Goal: Navigation & Orientation: Find specific page/section

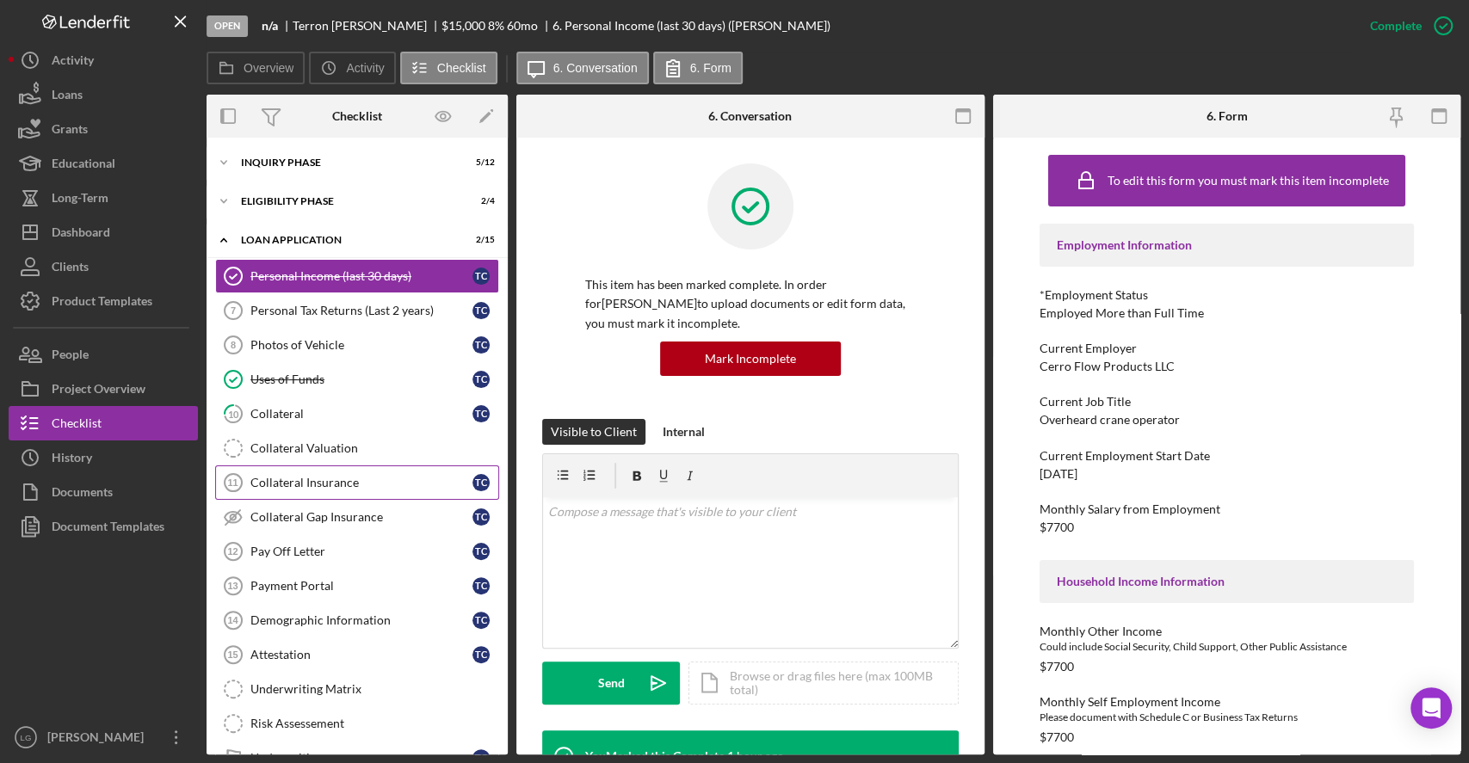
scroll to position [151, 0]
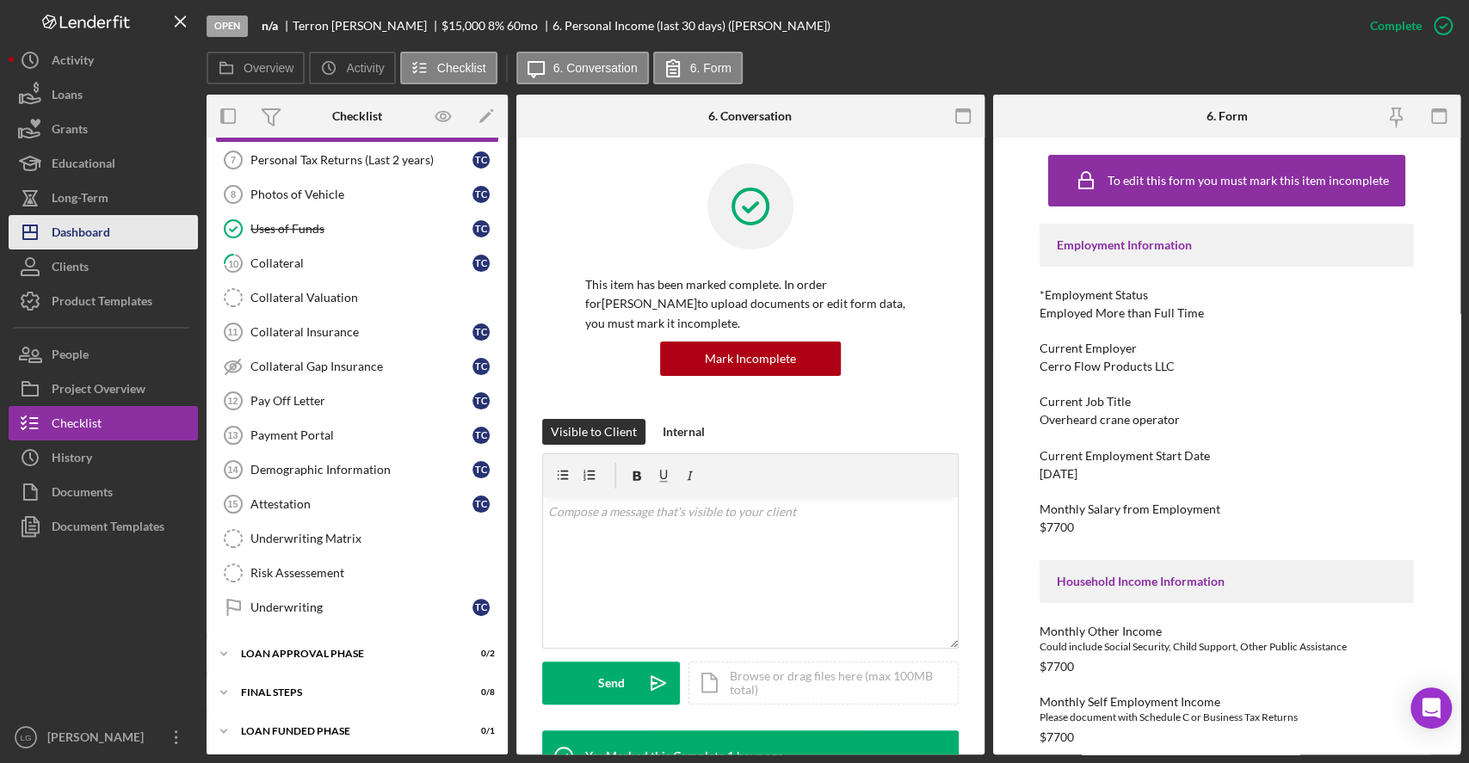
click at [102, 243] on div "Dashboard" at bounding box center [81, 234] width 59 height 39
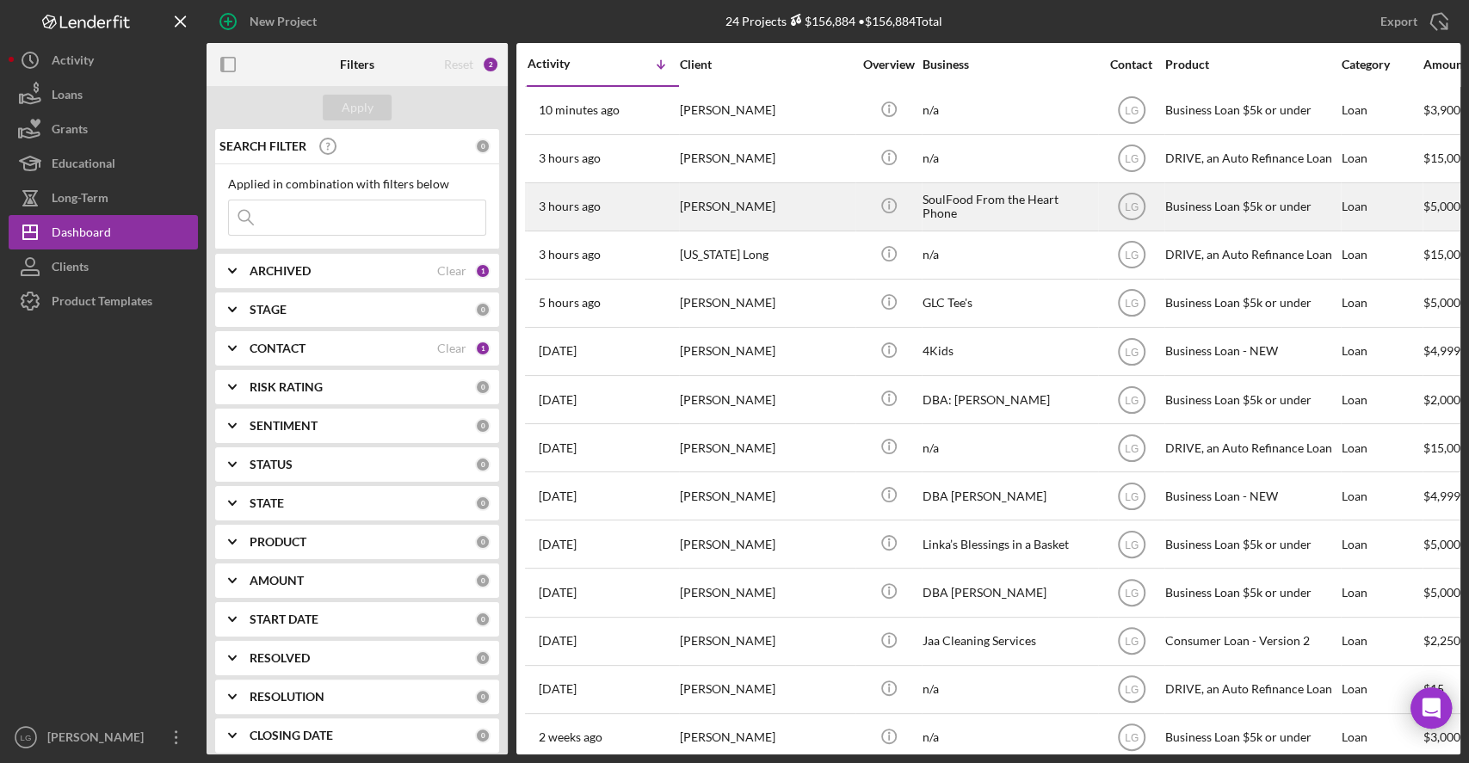
click at [638, 224] on div "3 hours ago Melisha Hayden" at bounding box center [602, 207] width 151 height 46
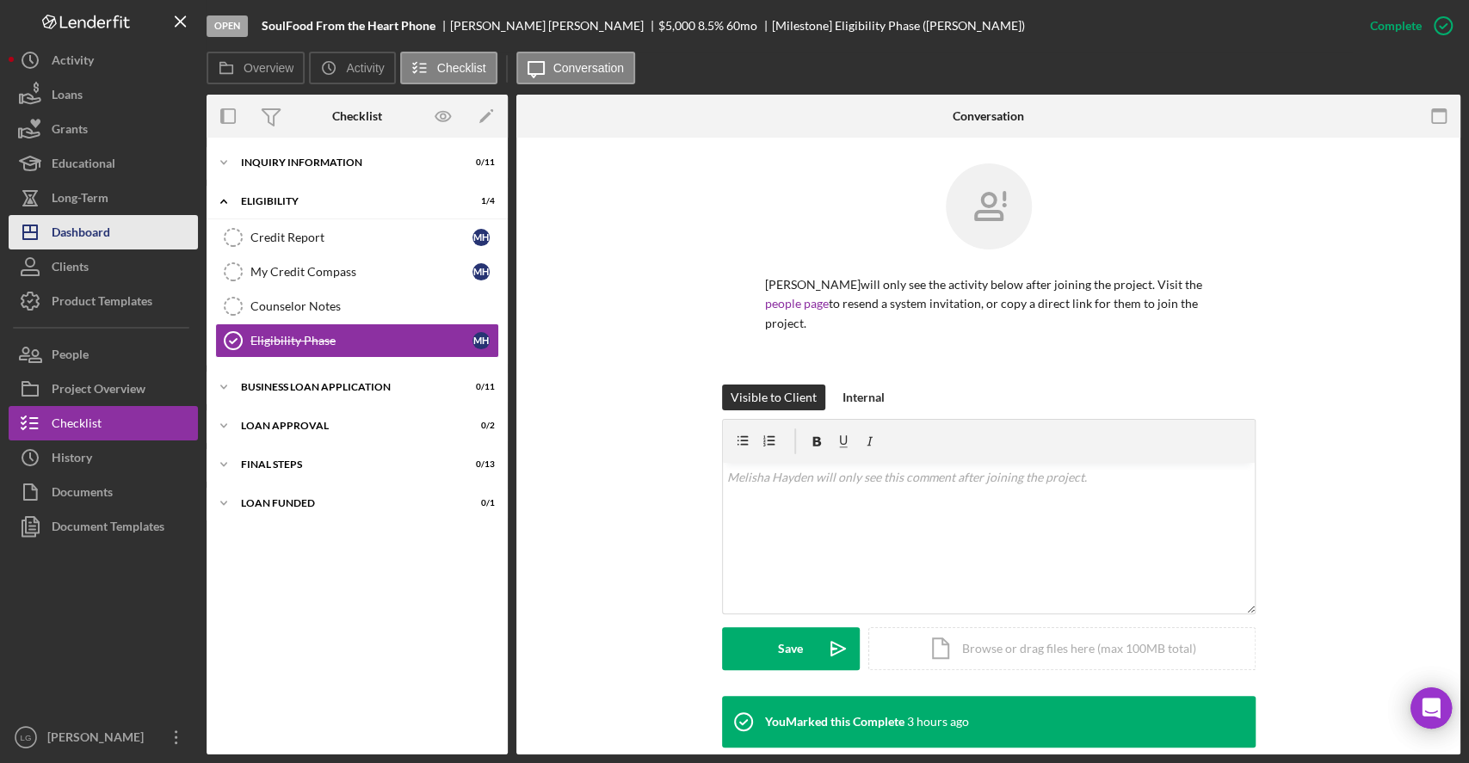
click at [145, 244] on button "Icon/Dashboard Dashboard" at bounding box center [103, 232] width 189 height 34
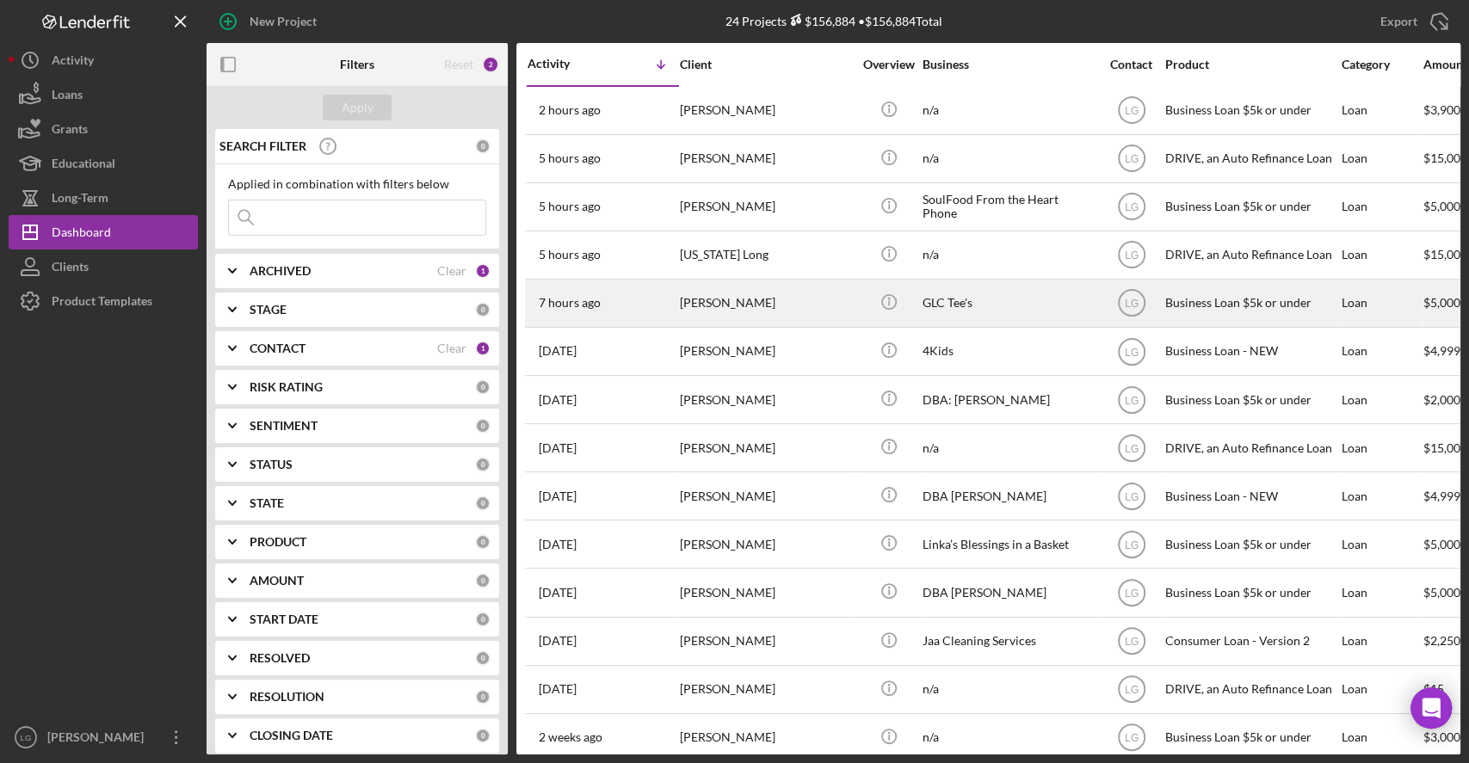
scroll to position [507, 0]
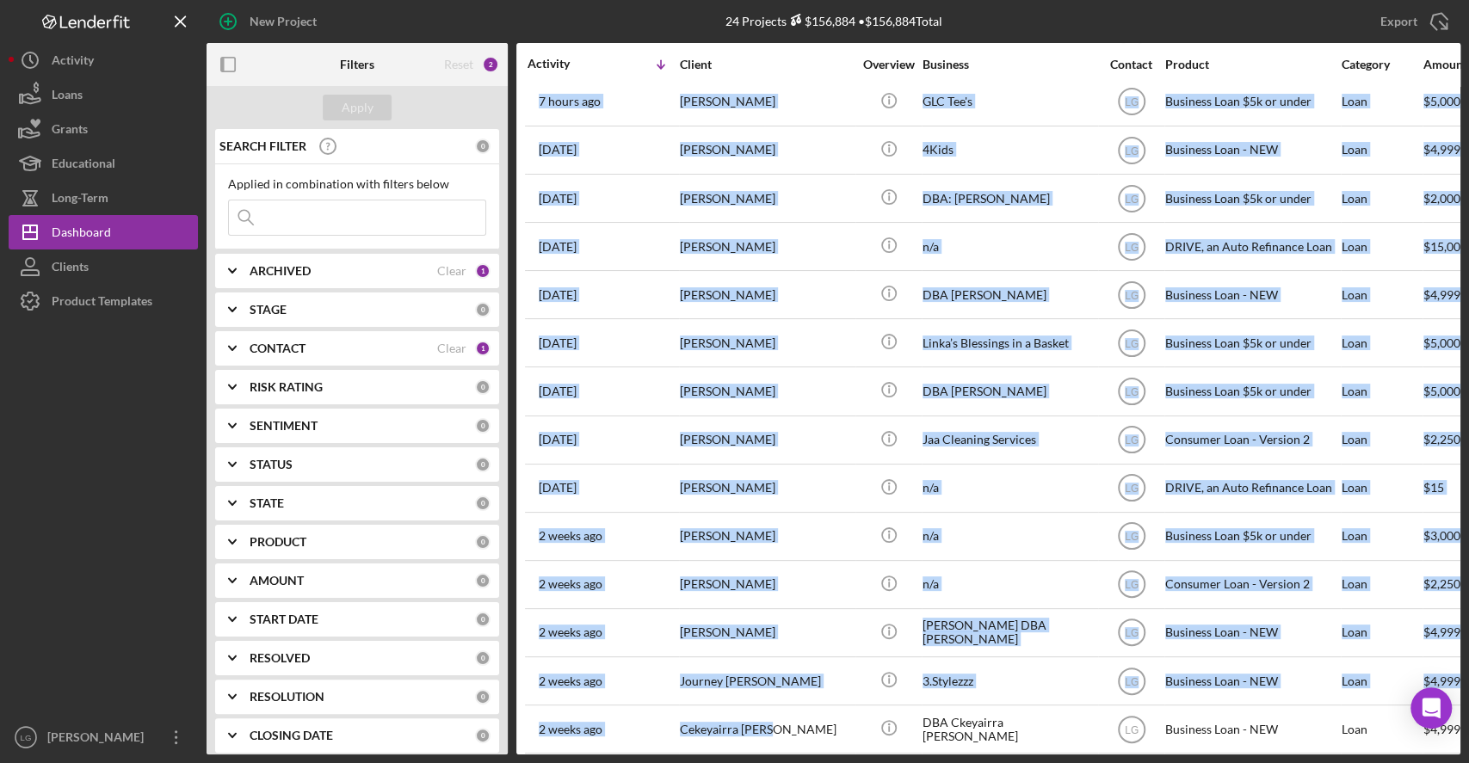
drag, startPoint x: 742, startPoint y: 246, endPoint x: 894, endPoint y: 817, distance: 590.4
click at [894, 762] on html "New Project 24 Projects $156,884 • $156,884 Total Export Icon/Export Filters Re…" at bounding box center [734, 381] width 1469 height 763
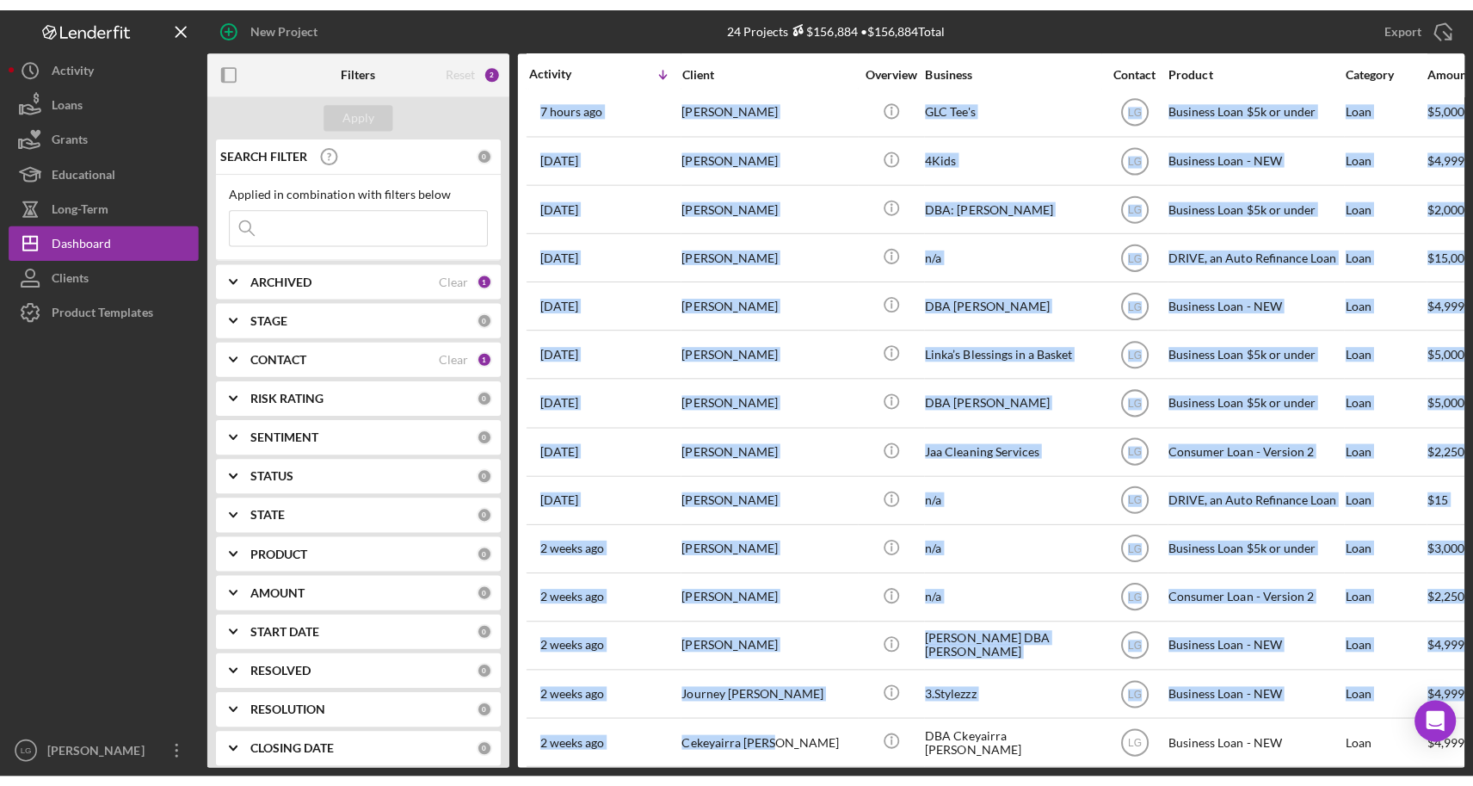
scroll to position [298, 0]
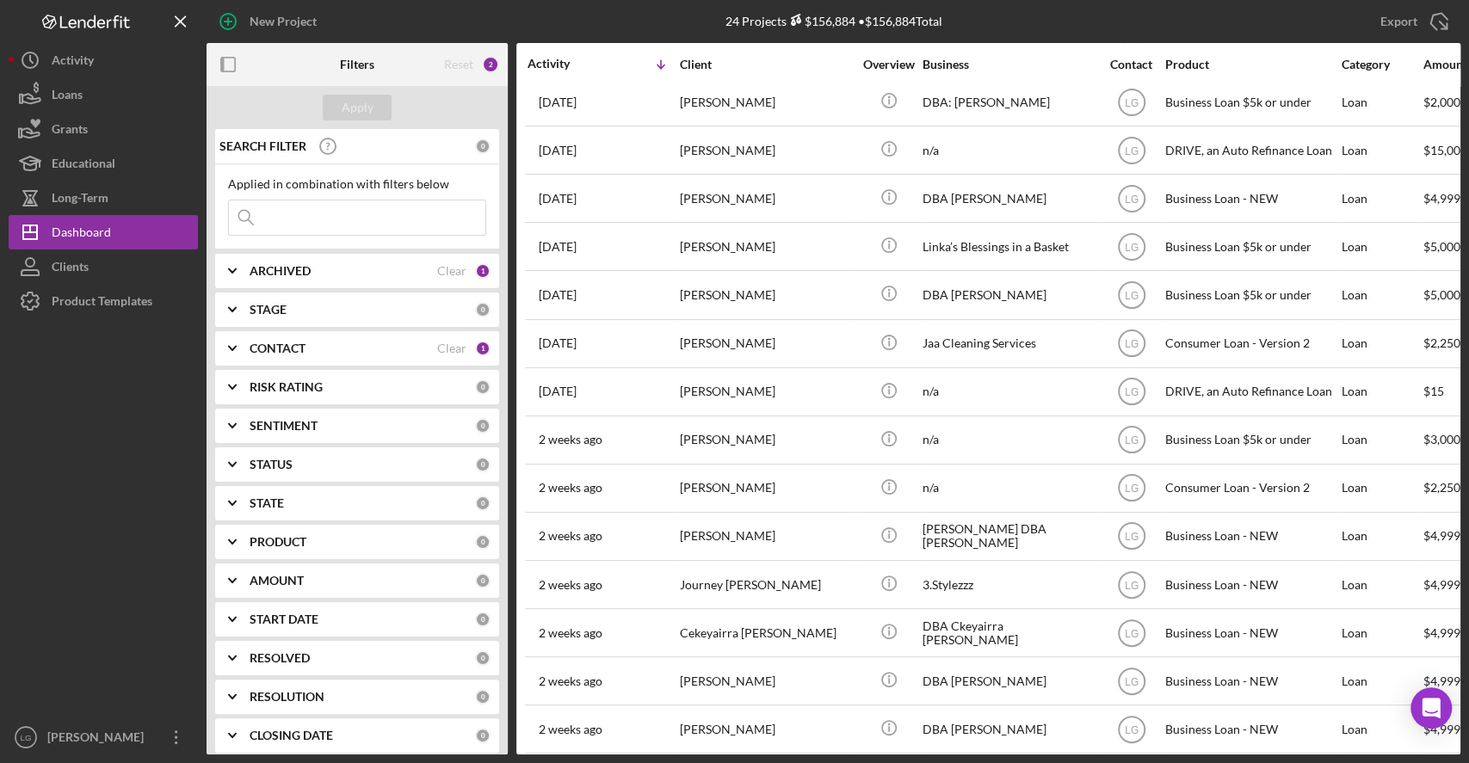
click at [639, 54] on div "Icon/Table Sort Arrow" at bounding box center [641, 64] width 76 height 34
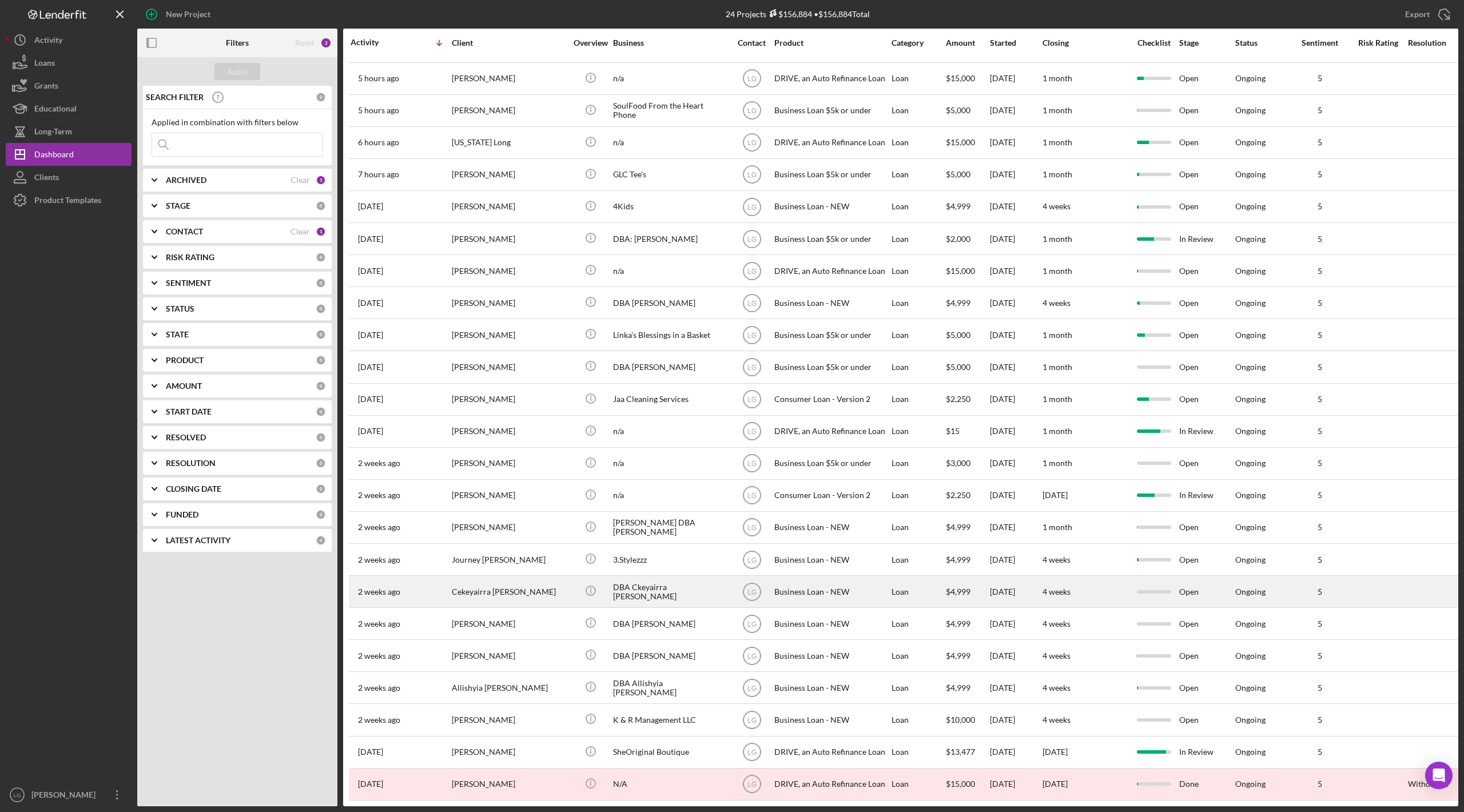
scroll to position [38, 0]
